Goal: Transaction & Acquisition: Purchase product/service

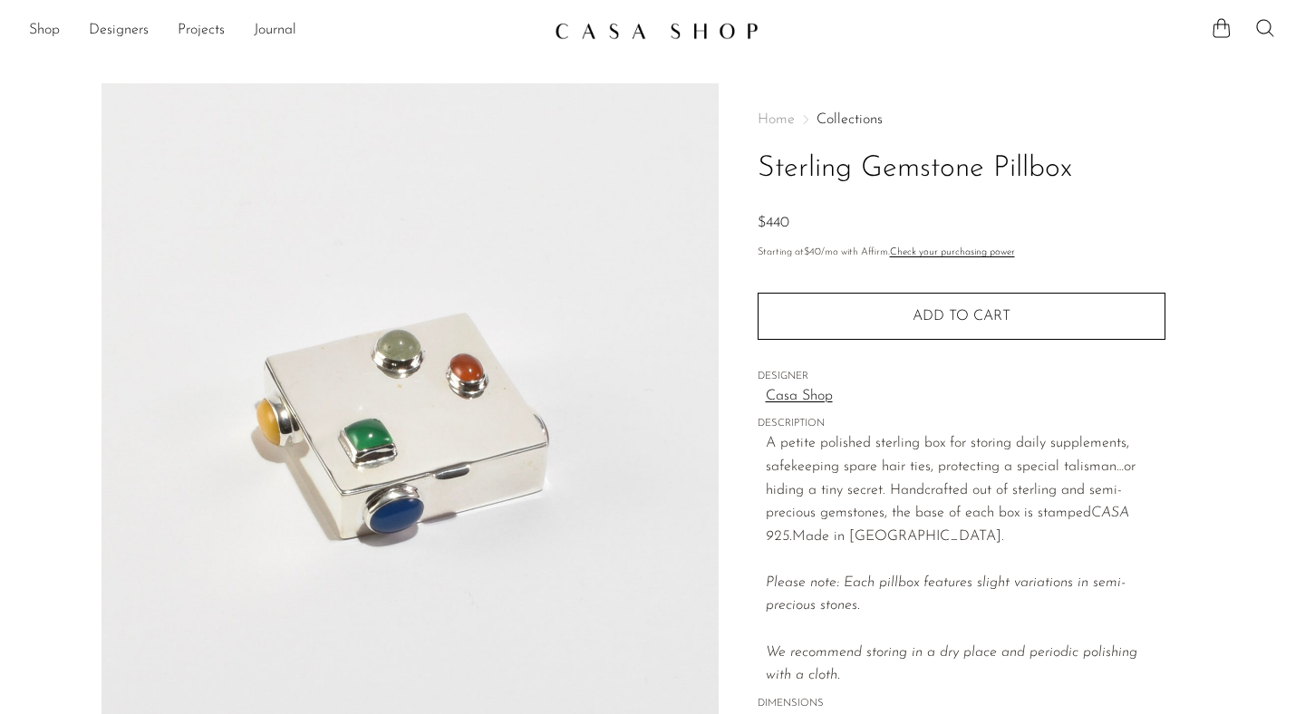
click at [653, 32] on img at bounding box center [657, 31] width 204 height 18
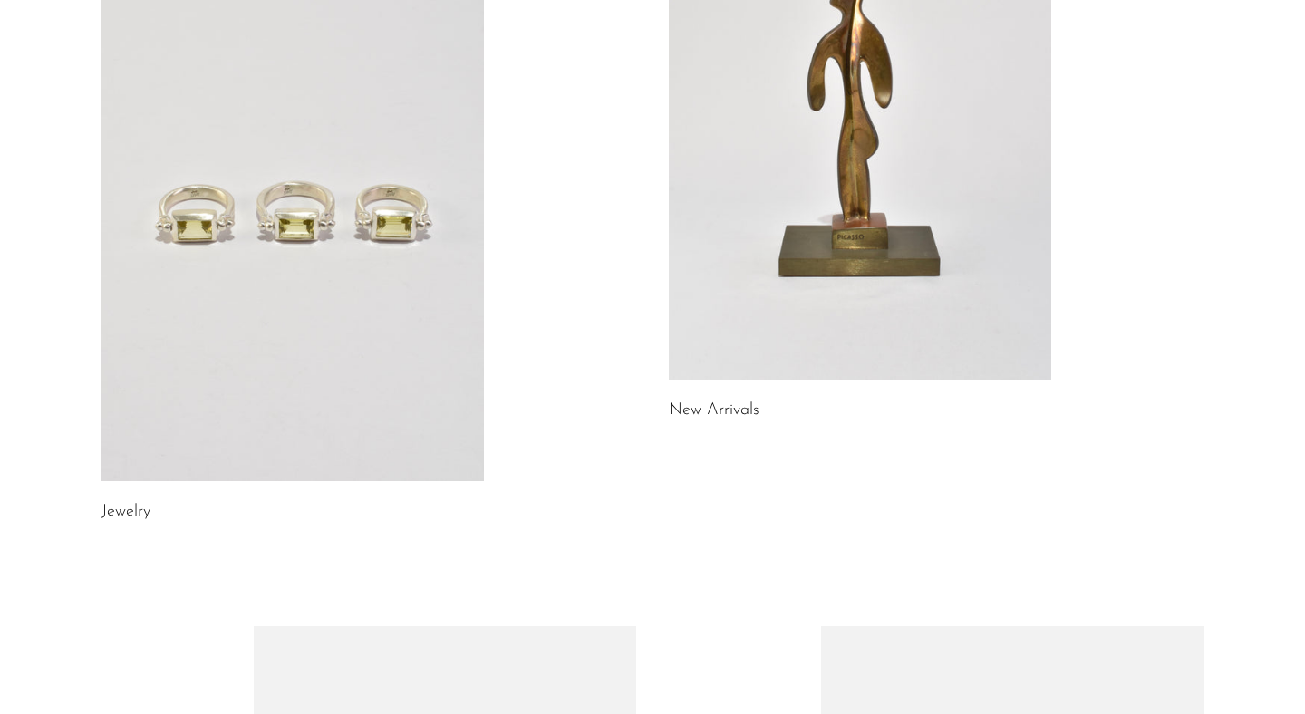
scroll to position [292, 0]
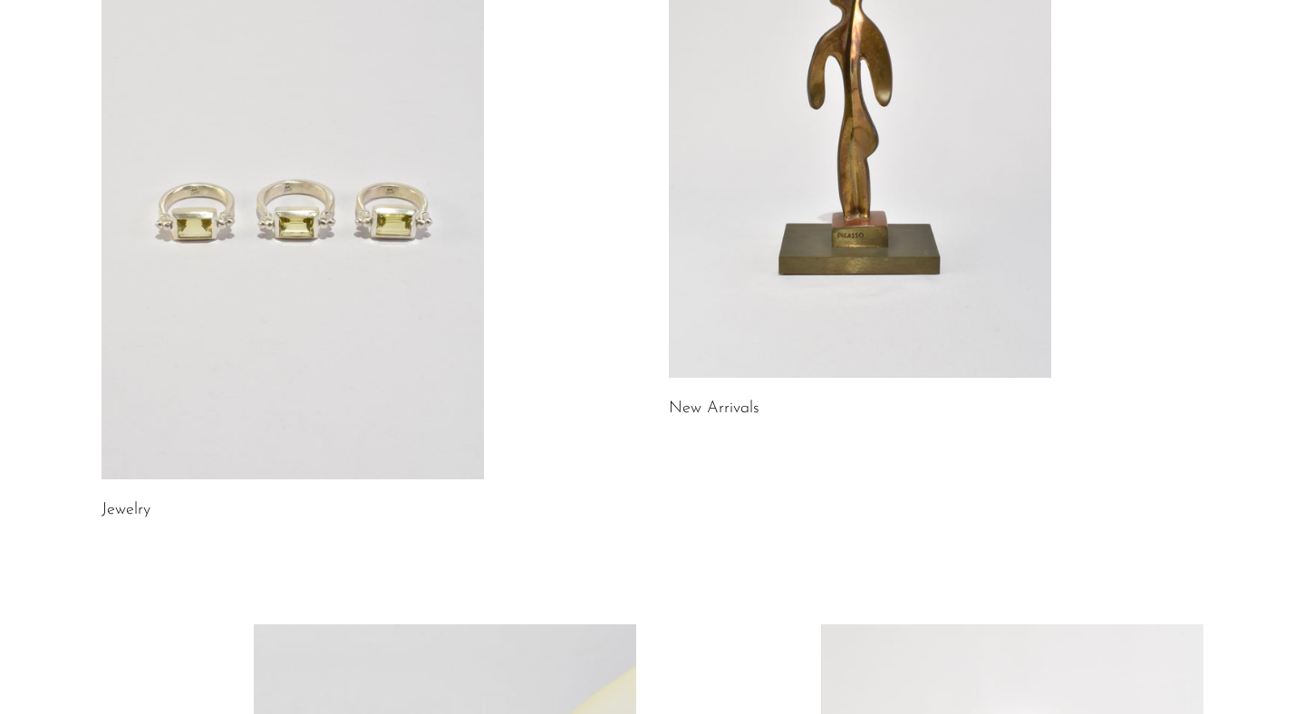
click at [429, 191] on link at bounding box center [293, 212] width 382 height 536
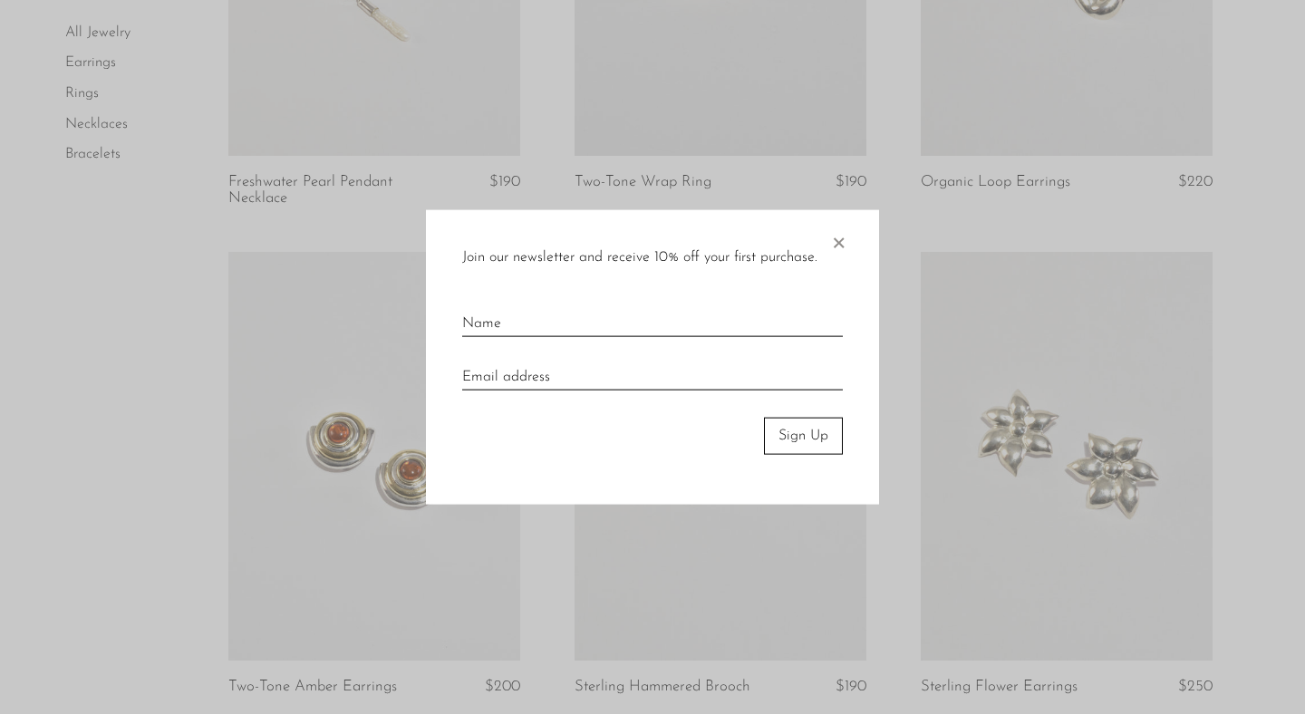
scroll to position [438, 0]
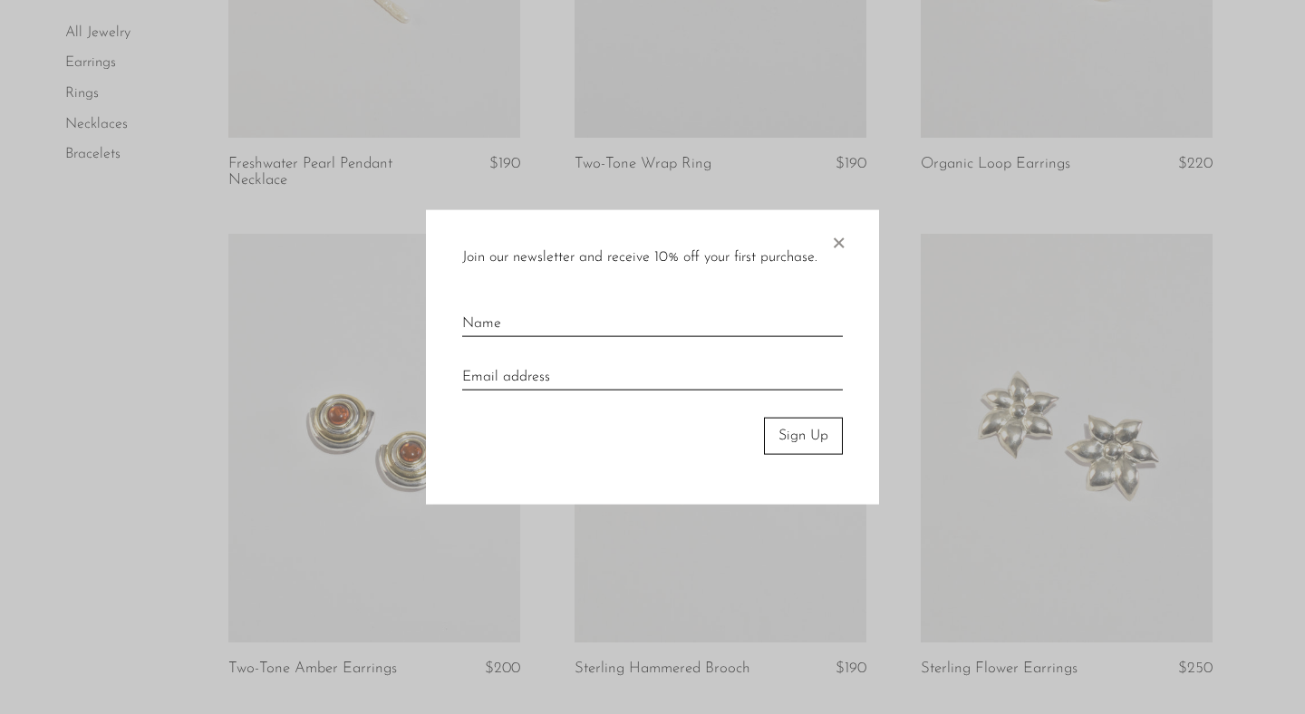
click at [853, 227] on div "Join our newsletter and receive 10% off your first purchase. × Sign Up" at bounding box center [652, 357] width 453 height 295
click at [836, 244] on span "×" at bounding box center [838, 239] width 18 height 58
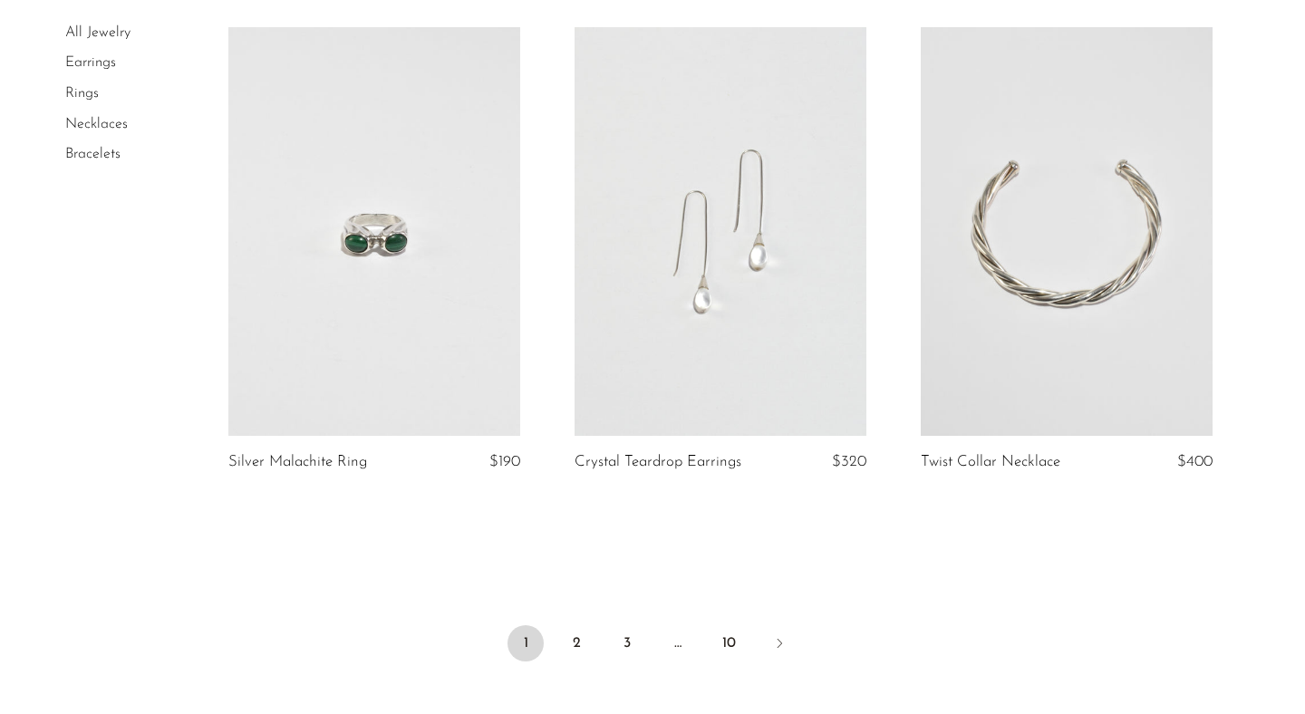
scroll to position [5772, 0]
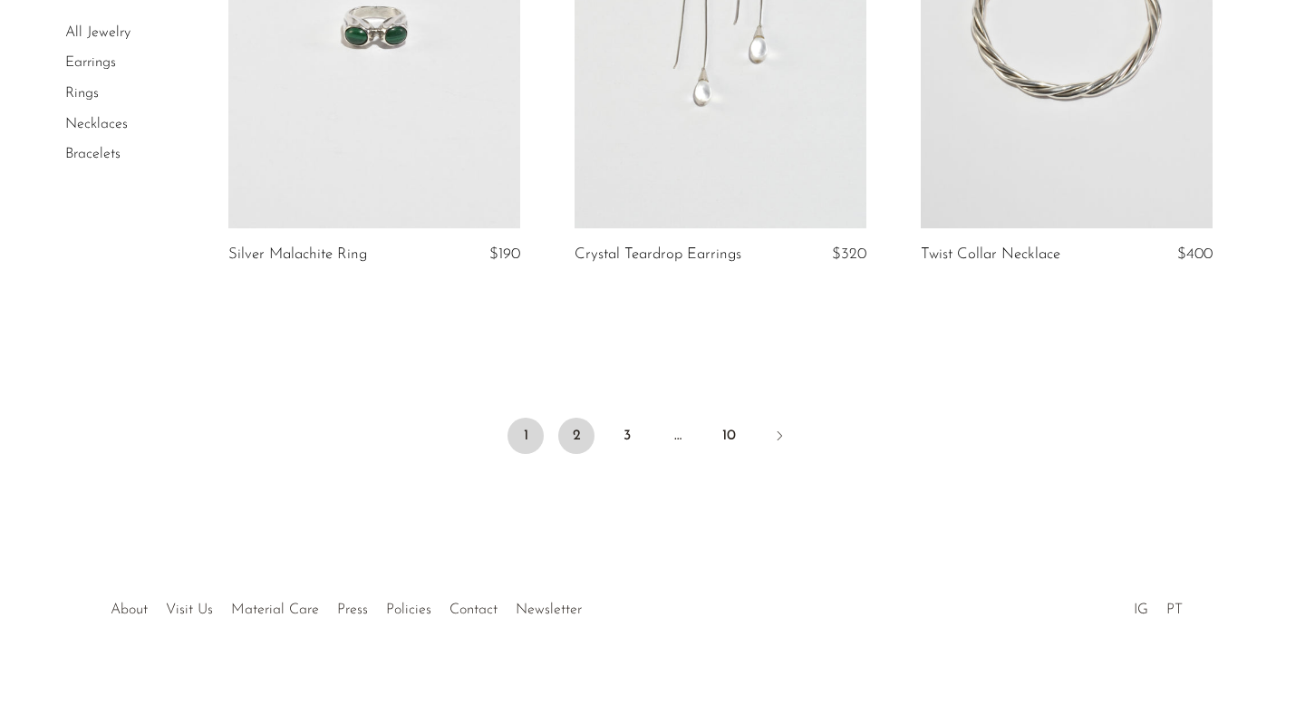
click at [575, 422] on link "2" at bounding box center [576, 436] width 36 height 36
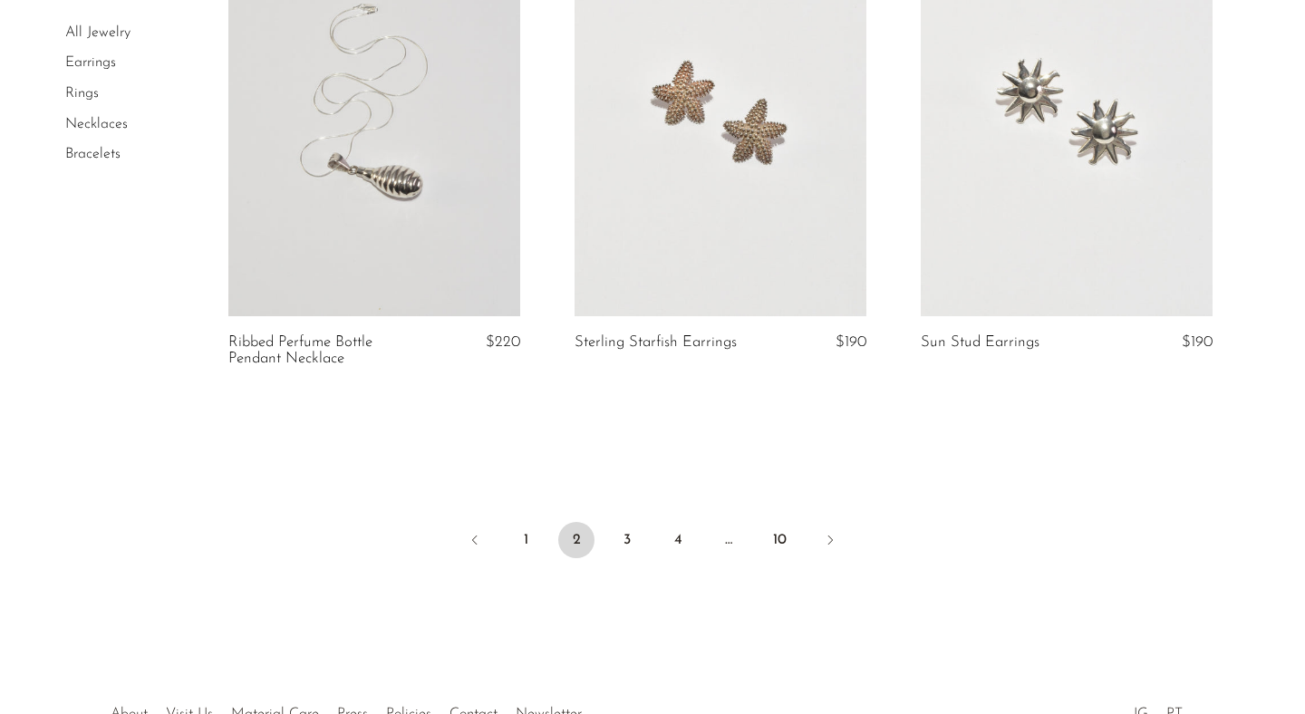
scroll to position [5726, 0]
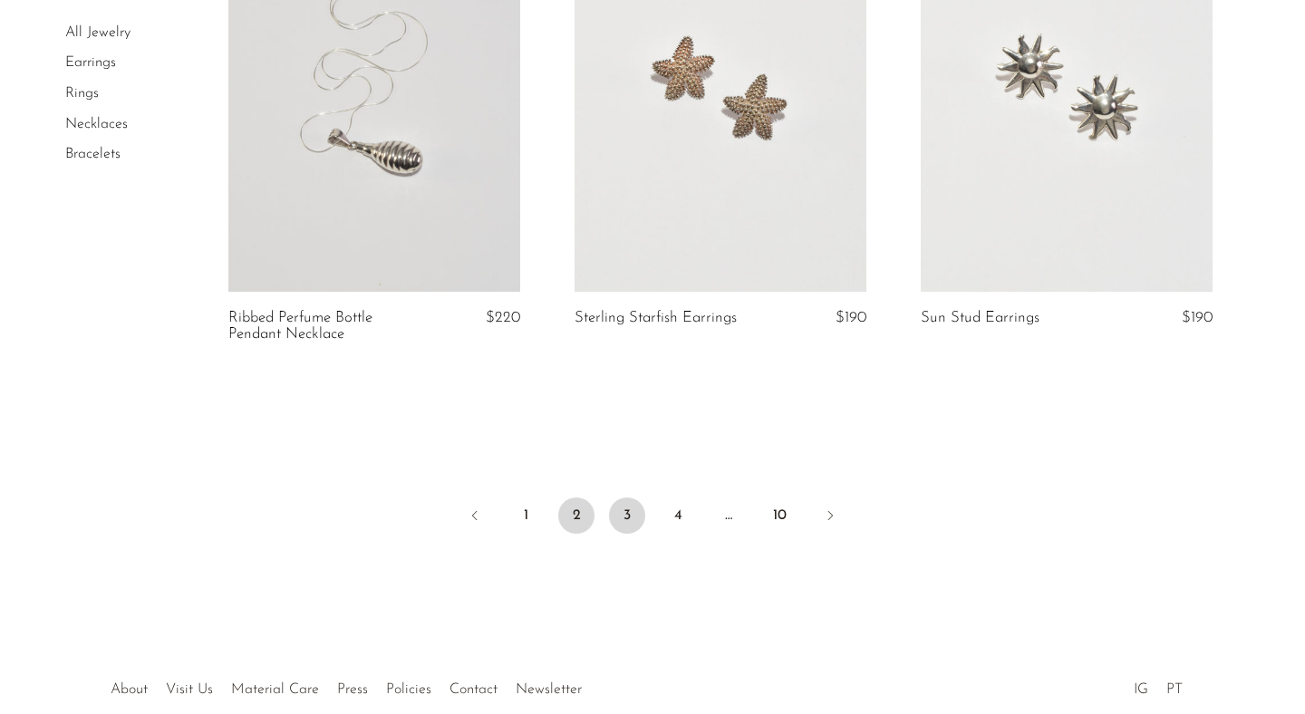
click at [632, 516] on link "3" at bounding box center [627, 516] width 36 height 36
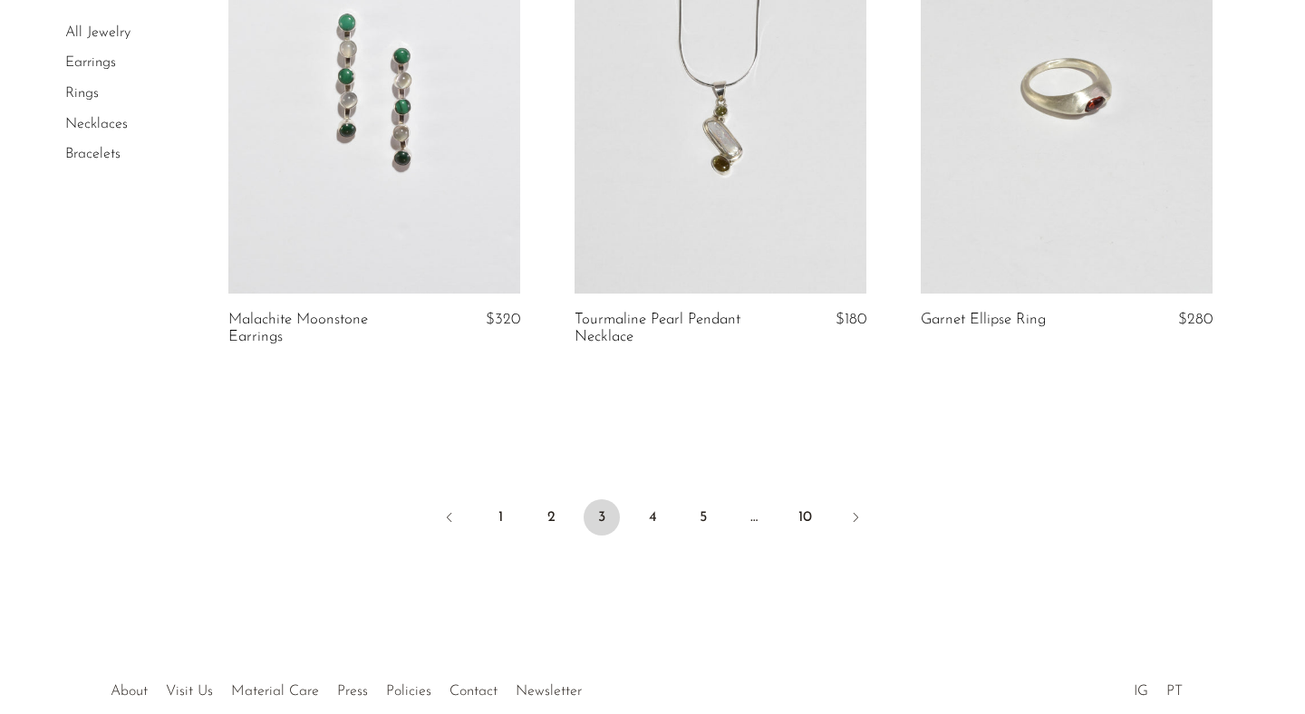
scroll to position [5739, 0]
click at [645, 515] on link "4" at bounding box center [652, 518] width 36 height 36
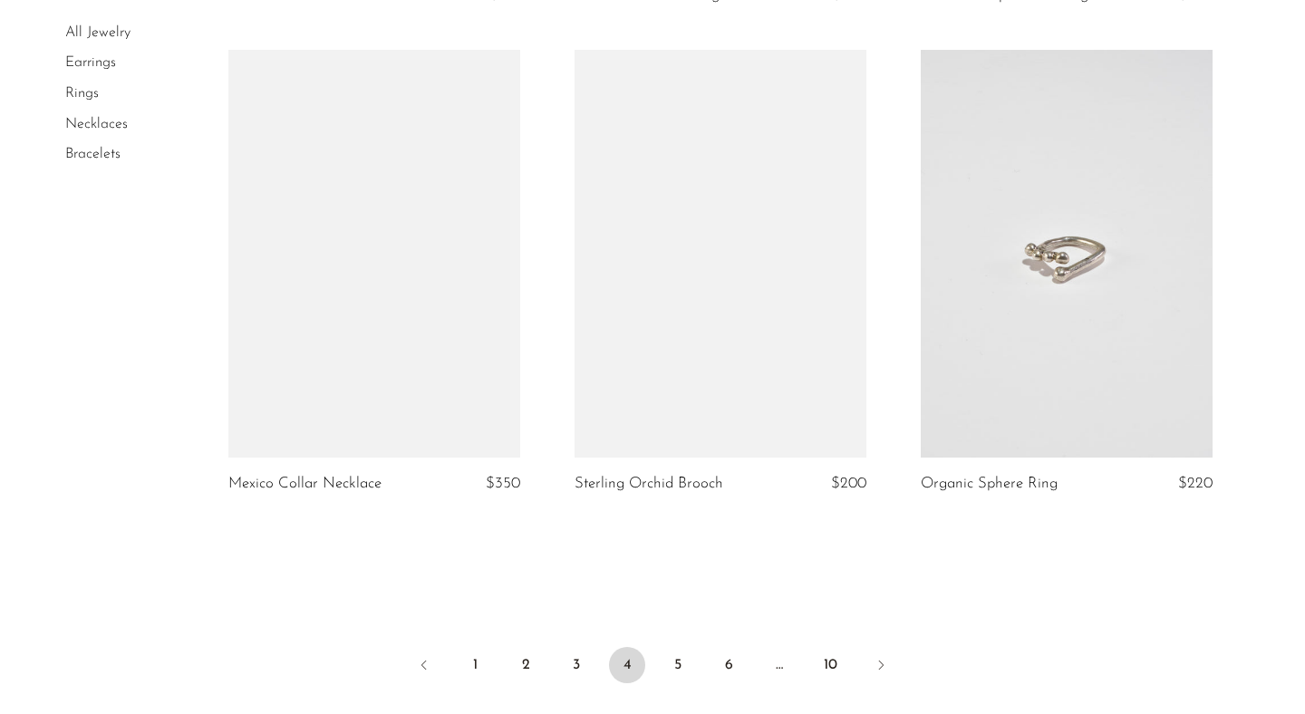
scroll to position [5633, 0]
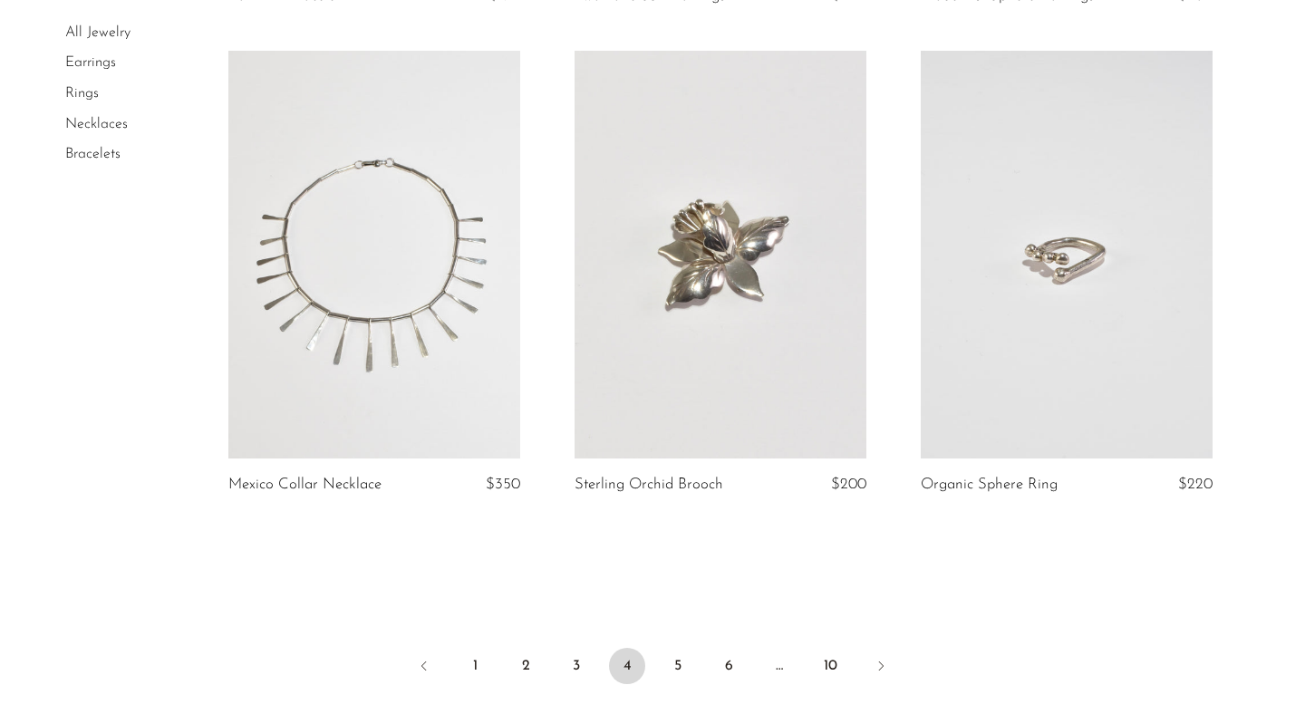
click at [983, 222] on link at bounding box center [1067, 255] width 292 height 409
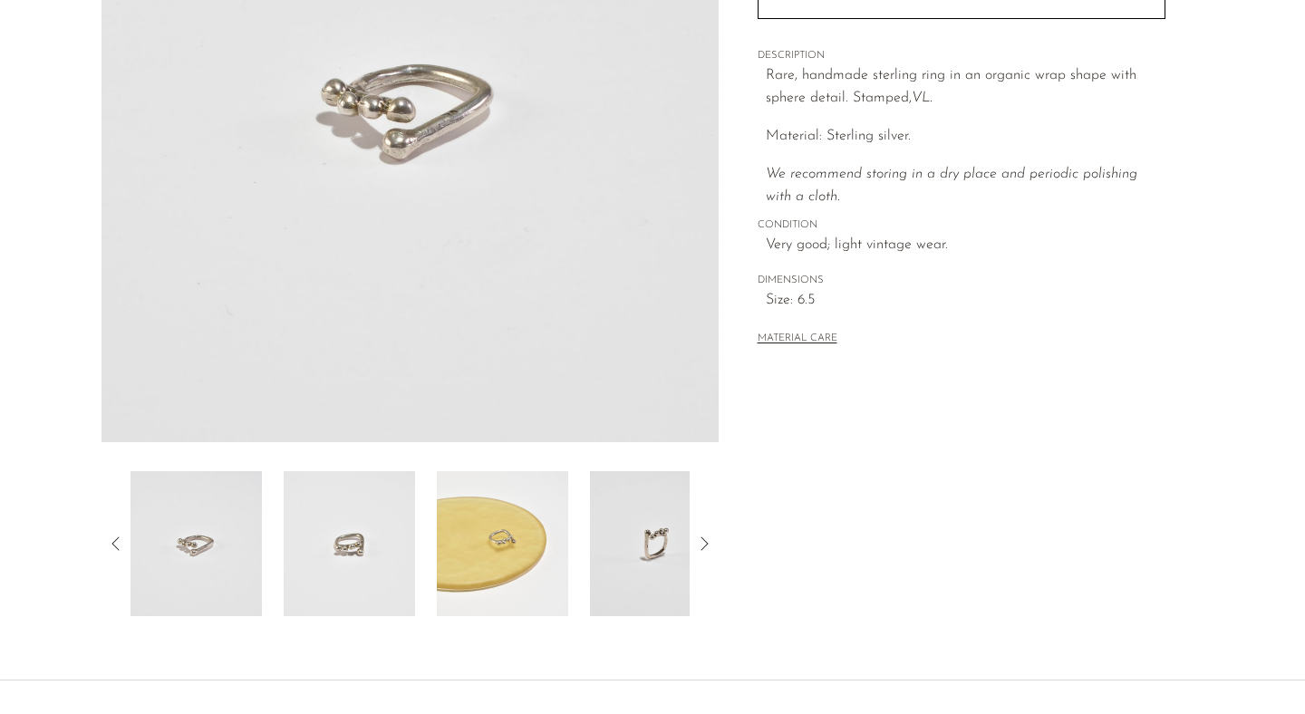
scroll to position [372, 0]
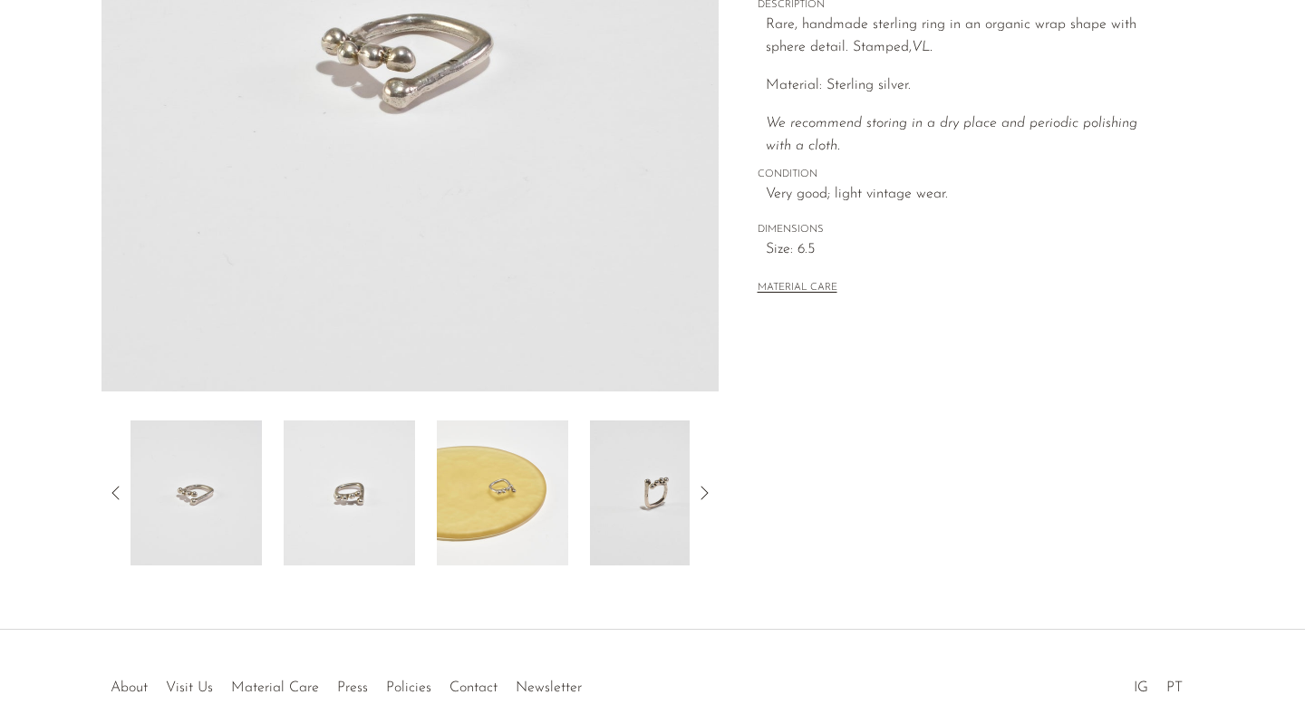
click at [365, 517] on img at bounding box center [349, 493] width 131 height 145
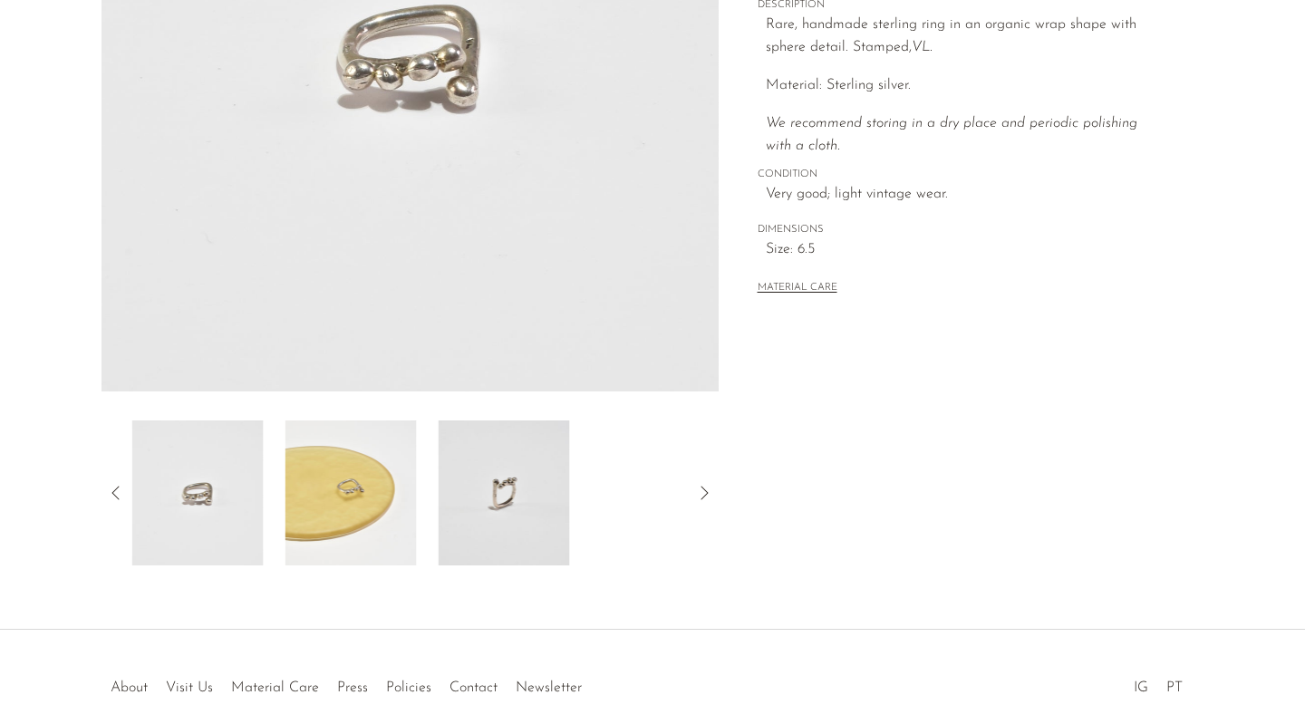
click at [365, 508] on img at bounding box center [350, 493] width 131 height 145
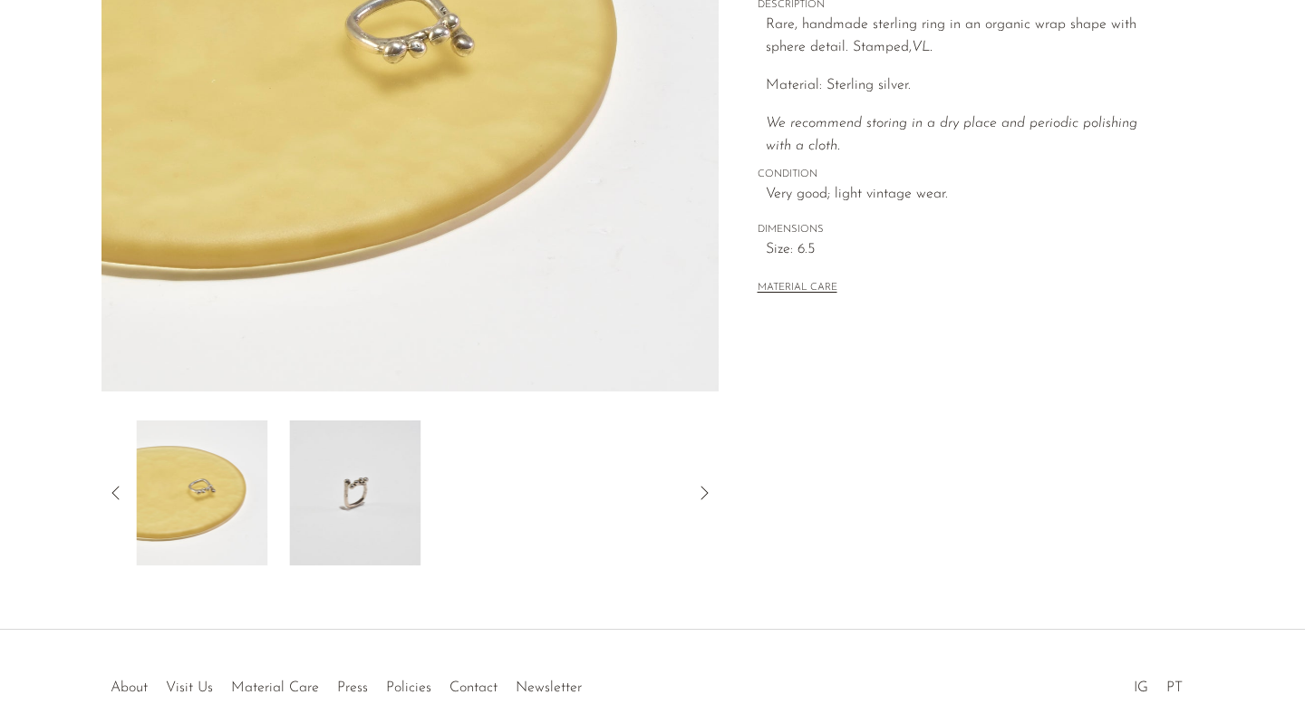
click at [365, 506] on img at bounding box center [354, 493] width 131 height 145
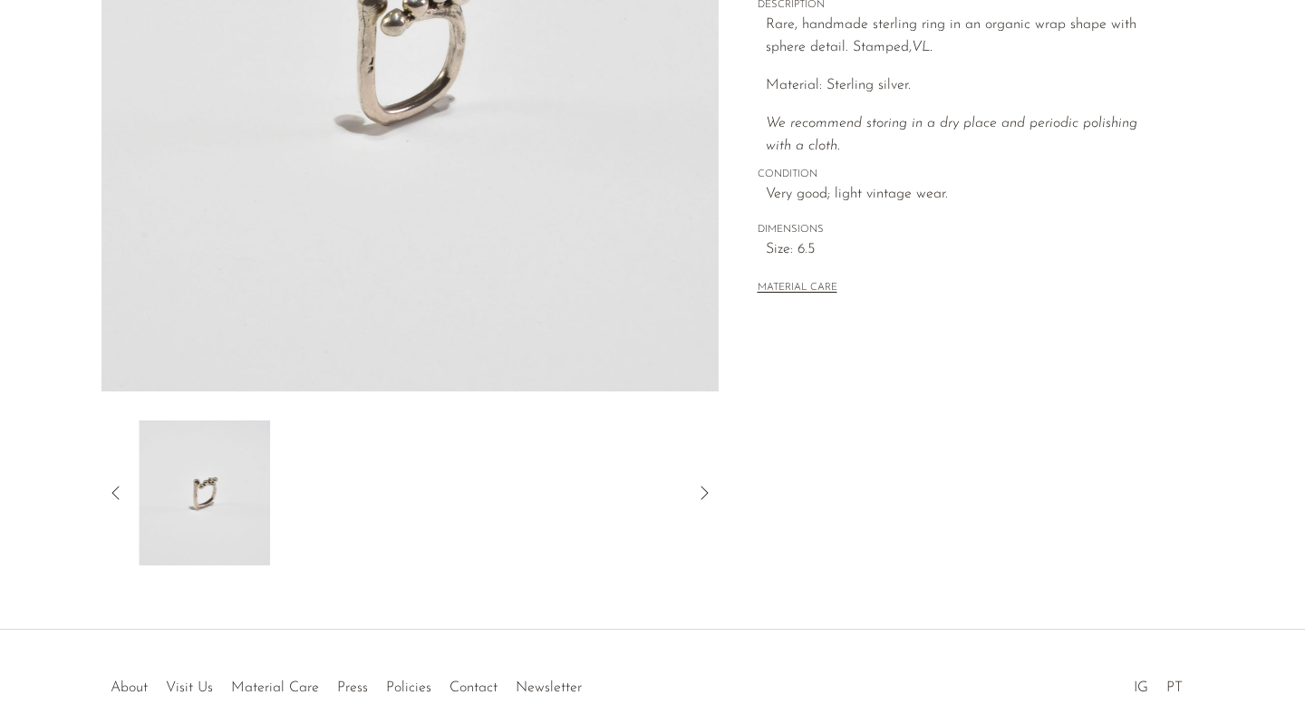
click at [366, 506] on div at bounding box center [410, 493] width 559 height 145
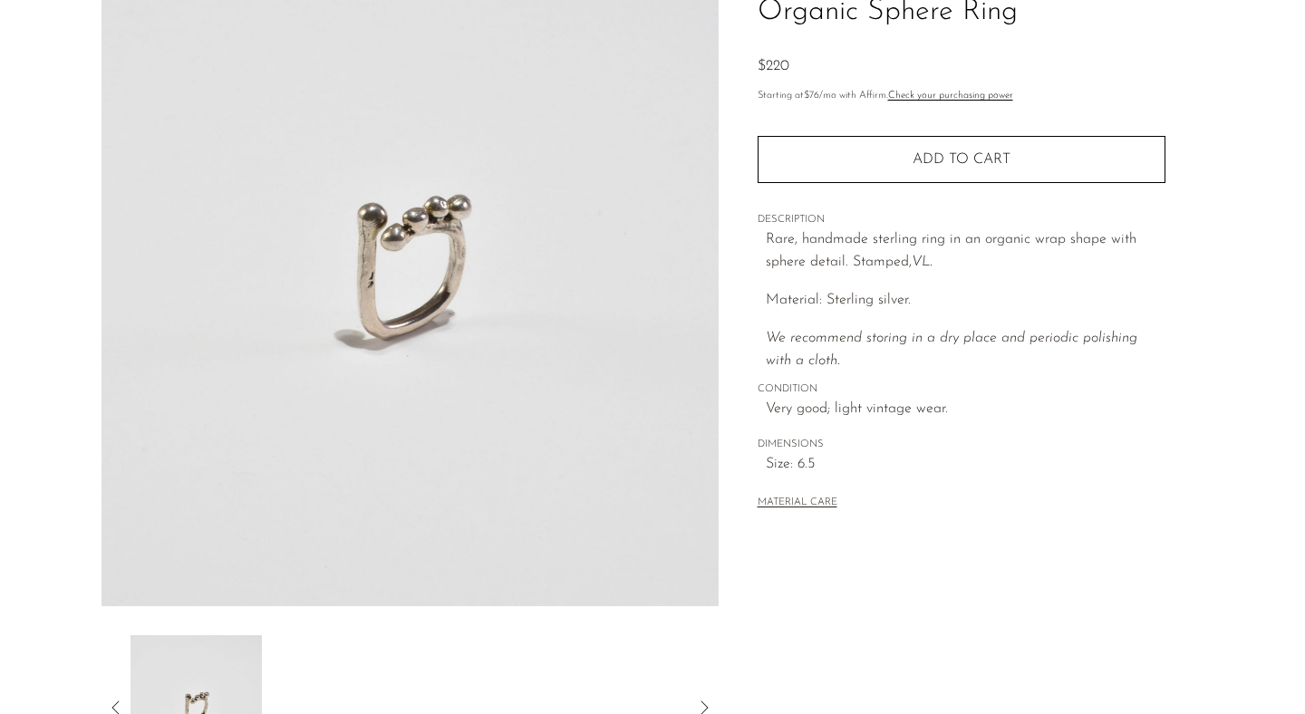
scroll to position [158, 0]
